Goal: Task Accomplishment & Management: Manage account settings

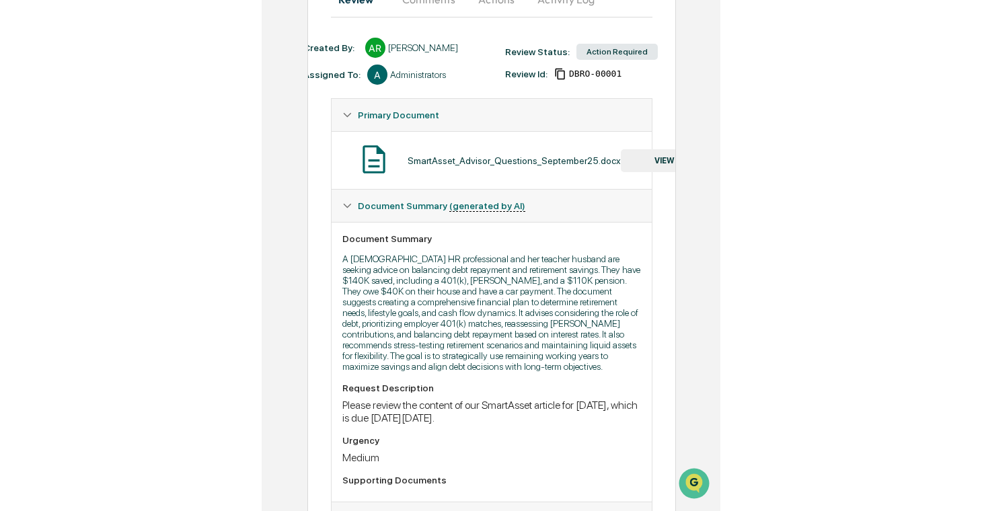
scroll to position [151, 0]
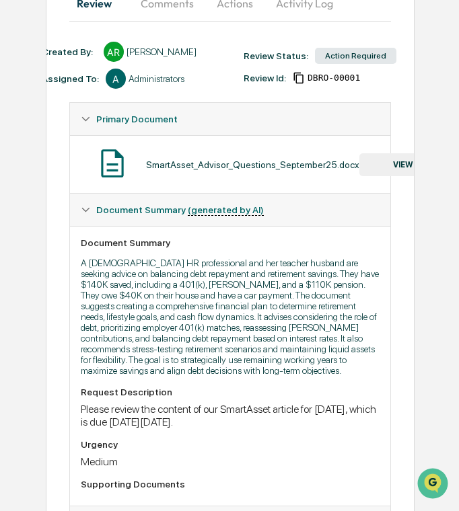
click at [395, 162] on button "VIEW" at bounding box center [402, 164] width 87 height 23
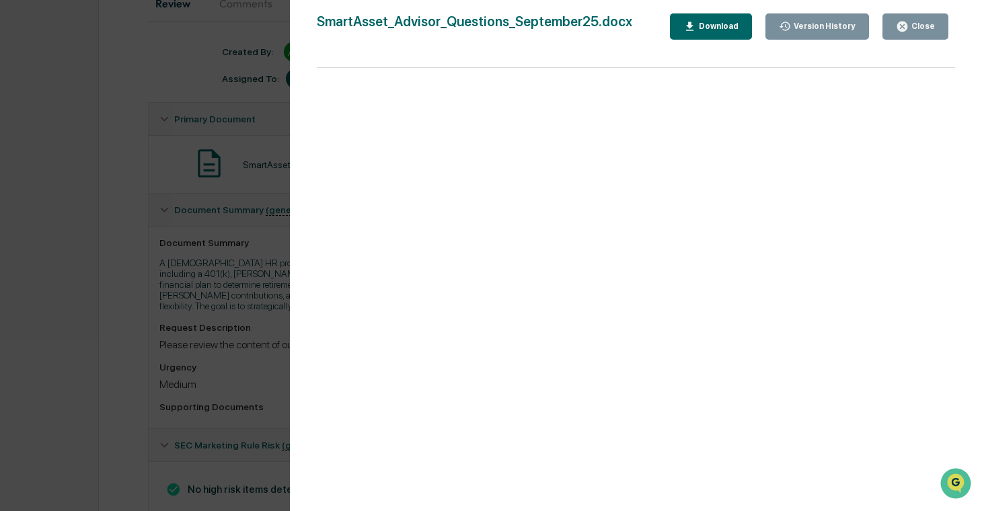
click at [135, 163] on div "Version History 09/23/2025, 02:02 PM Alec Root SmartAsset_Advisor_Questions_Sep…" at bounding box center [491, 255] width 982 height 511
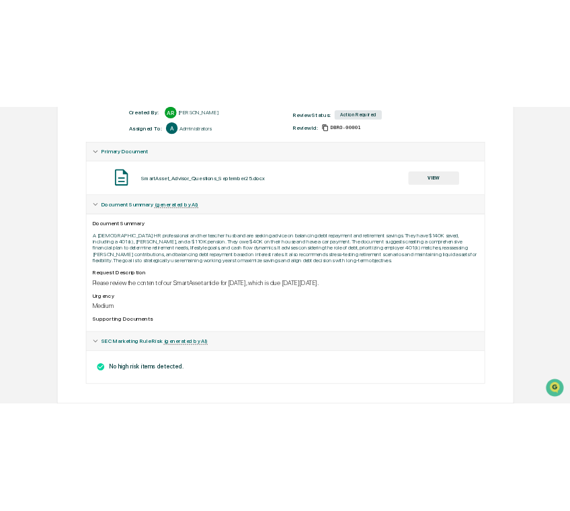
scroll to position [207, 0]
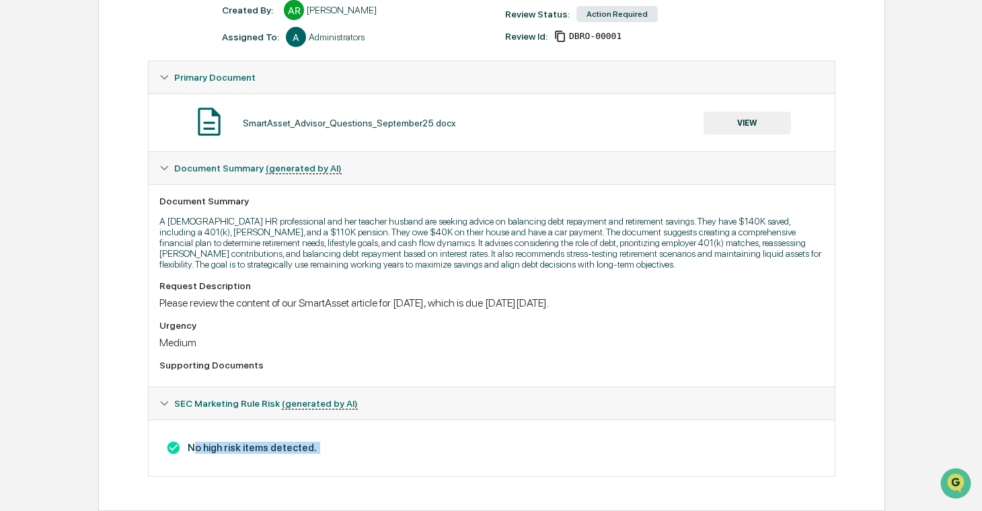
drag, startPoint x: 328, startPoint y: 451, endPoint x: 193, endPoint y: 445, distance: 134.7
click at [193, 445] on h3 "No high risk items detected." at bounding box center [491, 448] width 665 height 15
copy h3 "No high risk items detected."
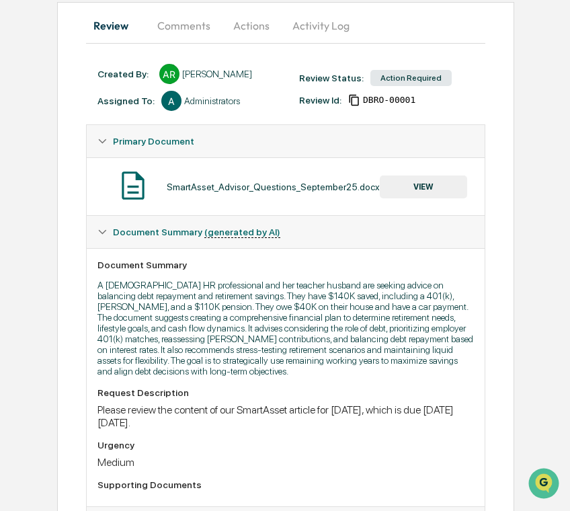
scroll to position [0, 0]
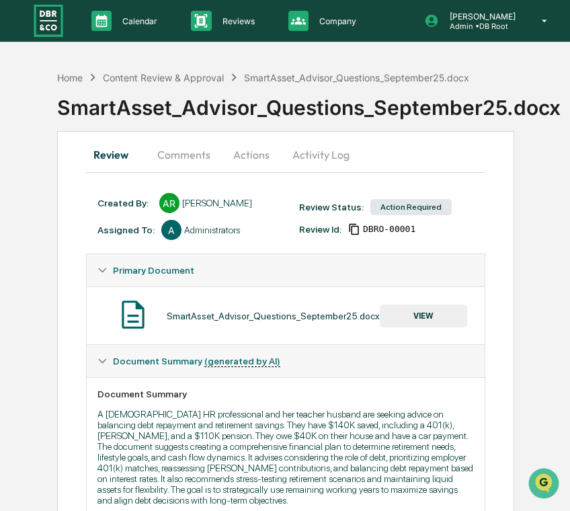
click at [45, 19] on img at bounding box center [48, 21] width 32 height 36
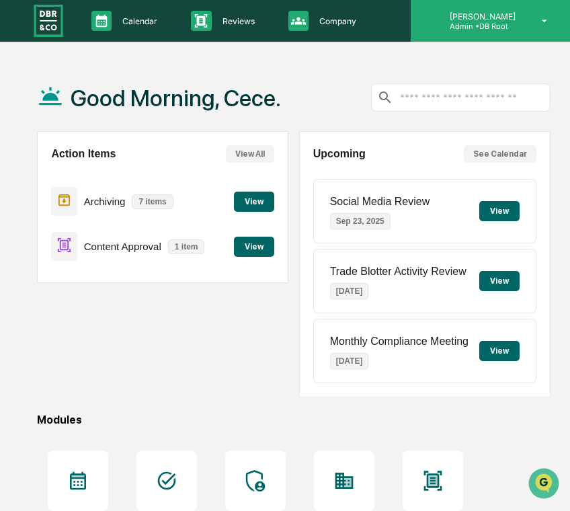
click at [498, 26] on p "Admin • DB Root" at bounding box center [480, 26] width 83 height 9
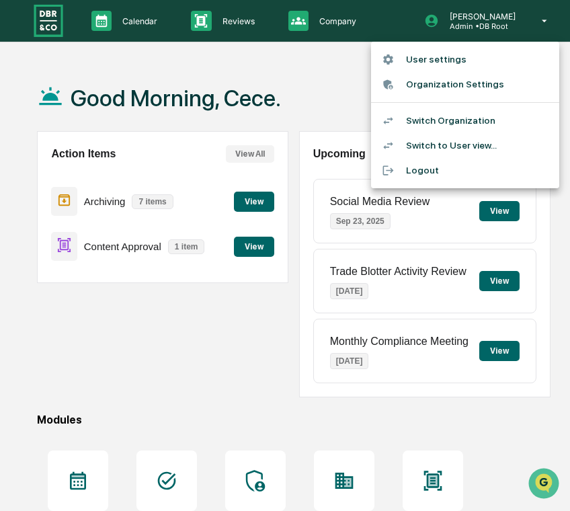
click at [496, 116] on li "Switch Organization" at bounding box center [465, 120] width 188 height 25
